Goal: Task Accomplishment & Management: Use online tool/utility

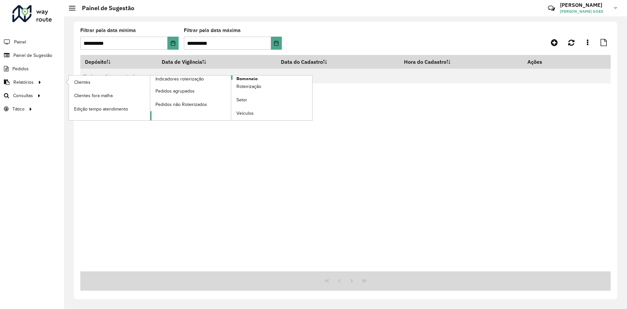
click at [244, 78] on span "Romaneio" at bounding box center [246, 78] width 21 height 7
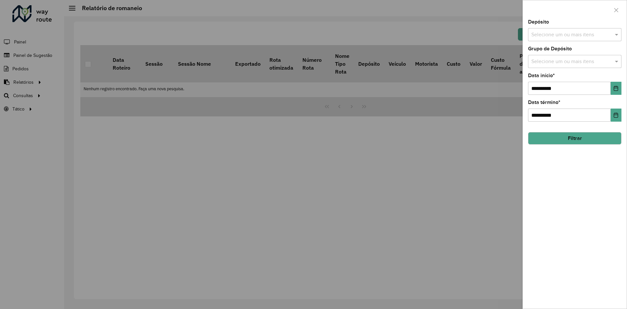
click at [566, 42] on div "**********" at bounding box center [575, 164] width 104 height 289
click at [567, 38] on input "text" at bounding box center [572, 35] width 84 height 8
click at [556, 77] on div "CDD [GEOGRAPHIC_DATA]" at bounding box center [574, 78] width 93 height 11
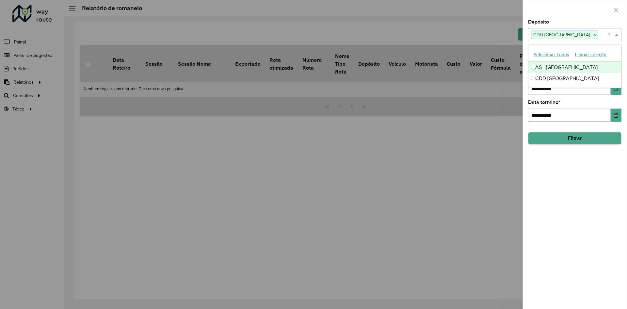
click at [558, 17] on div at bounding box center [575, 9] width 104 height 19
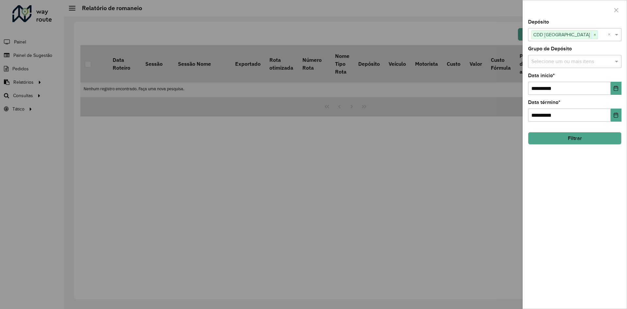
click at [567, 54] on div "Grupo de Depósito Selecione um ou mais itens" at bounding box center [574, 57] width 93 height 22
click at [566, 61] on input "text" at bounding box center [572, 62] width 84 height 8
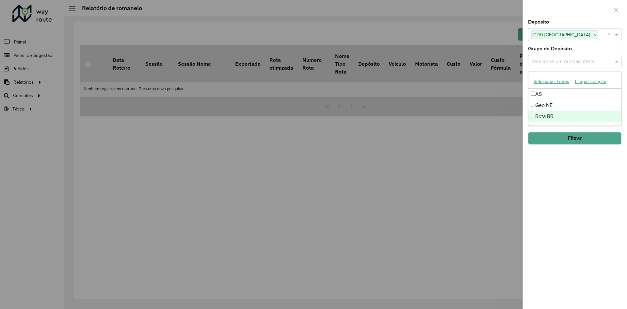
click at [554, 116] on div "Rota BR" at bounding box center [574, 116] width 93 height 11
click at [577, 178] on div "**********" at bounding box center [575, 164] width 104 height 289
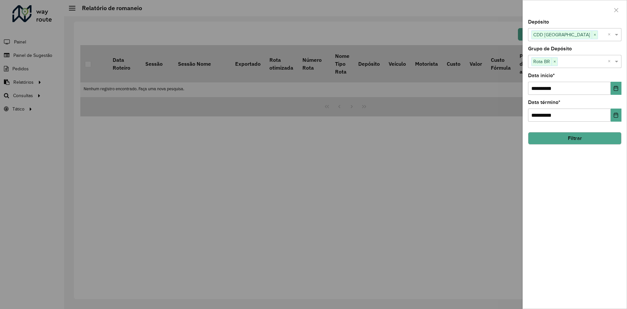
click at [579, 135] on button "Filtrar" at bounding box center [574, 138] width 93 height 12
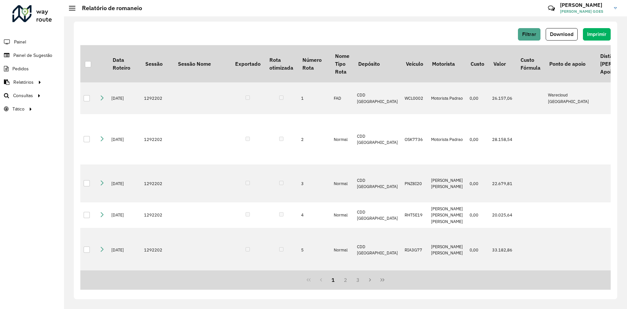
click at [563, 33] on span "Download" at bounding box center [562, 34] width 24 height 6
